Goal: Task Accomplishment & Management: Use online tool/utility

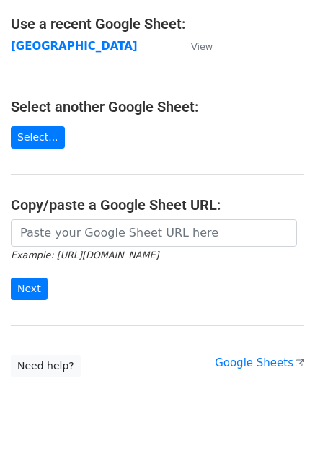
scroll to position [81, 0]
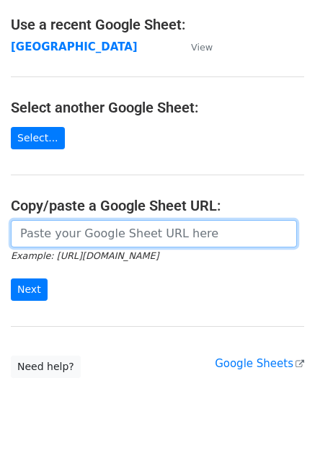
click at [87, 232] on input "url" at bounding box center [154, 233] width 286 height 27
click at [126, 236] on input "url" at bounding box center [154, 233] width 286 height 27
paste input "[URL][DOMAIN_NAME]"
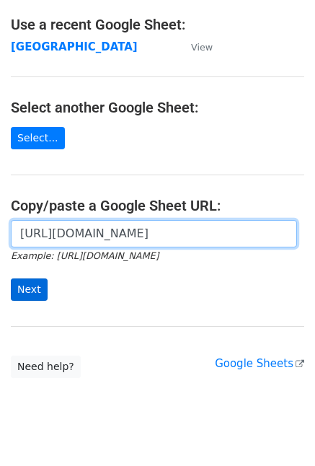
type input "[URL][DOMAIN_NAME]"
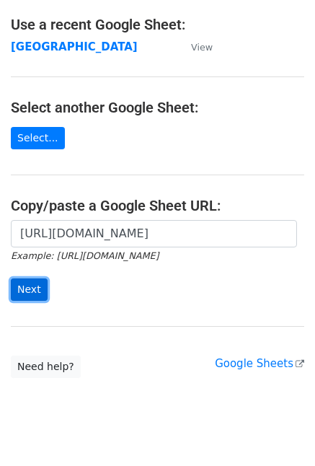
click at [25, 291] on input "Next" at bounding box center [29, 289] width 37 height 22
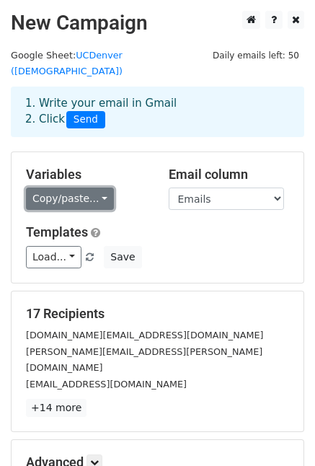
click at [76, 188] on link "Copy/paste..." at bounding box center [70, 199] width 88 height 22
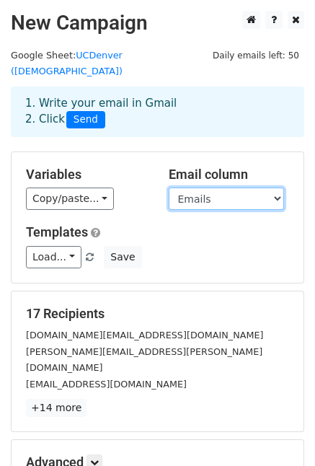
click at [231, 188] on select "Emails" at bounding box center [226, 199] width 115 height 22
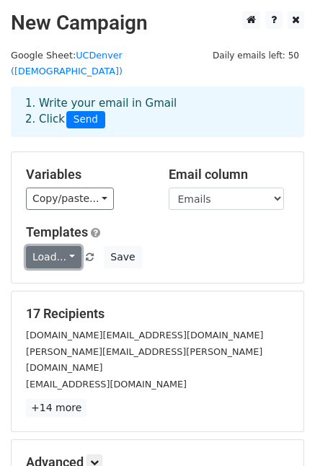
click at [57, 246] on link "Load..." at bounding box center [54, 257] width 56 height 22
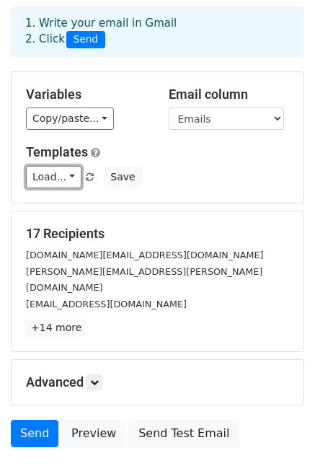
scroll to position [82, 0]
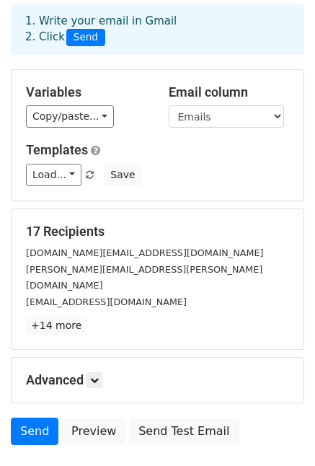
click at [164, 261] on div "victor.kebande@ucdenver.edu" at bounding box center [157, 277] width 285 height 32
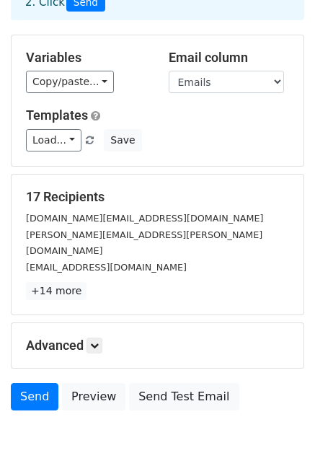
scroll to position [118, 0]
